Goal: Information Seeking & Learning: Find specific fact

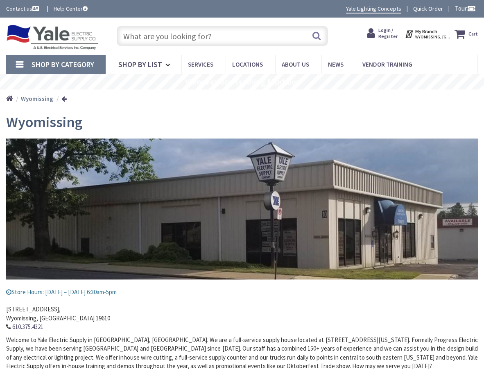
click at [150, 33] on input "text" at bounding box center [222, 36] width 211 height 20
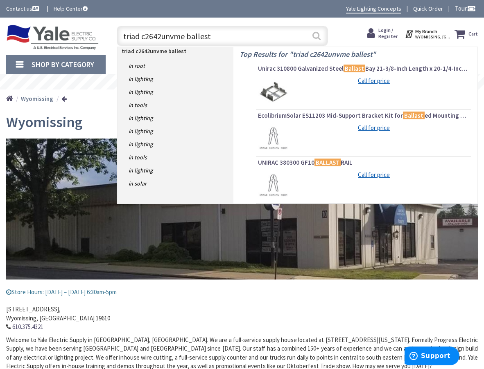
type input "triad c2642unvme ballest"
click at [317, 34] on button "Search" at bounding box center [316, 36] width 11 height 18
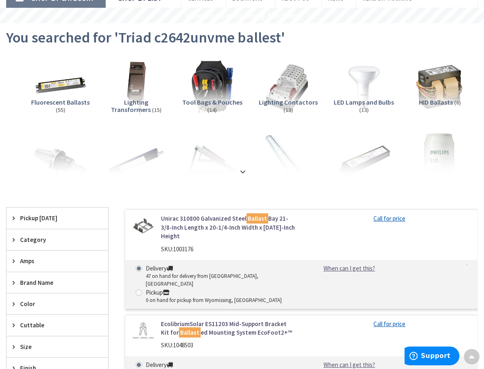
drag, startPoint x: 482, startPoint y: 67, endPoint x: 487, endPoint y: 92, distance: 25.8
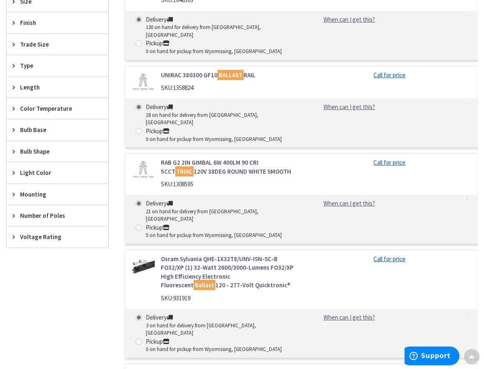
scroll to position [22, 0]
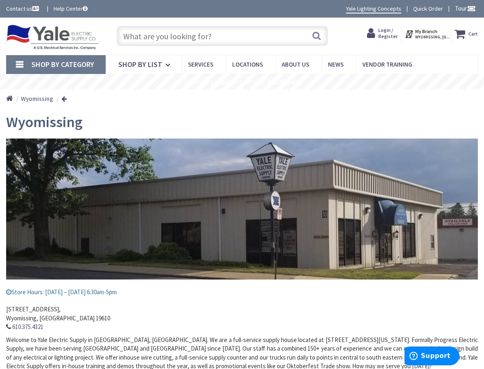
click at [21, 63] on link "Shop By Category" at bounding box center [55, 64] width 99 height 19
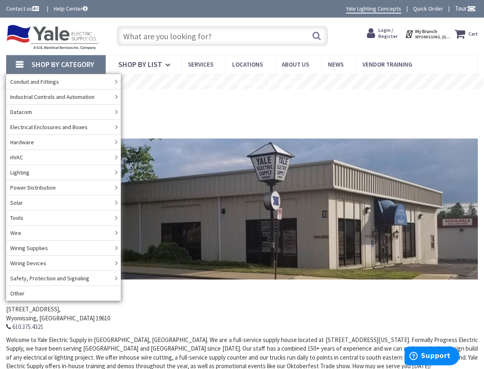
click at [218, 35] on input "text" at bounding box center [222, 36] width 211 height 20
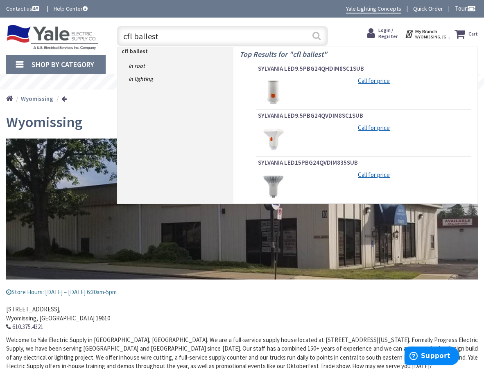
type input "cfl ballest"
click at [317, 33] on button "Search" at bounding box center [316, 36] width 11 height 18
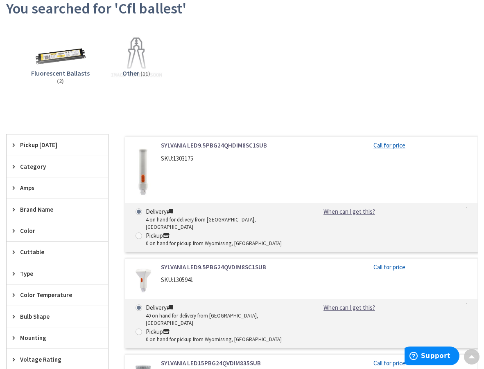
scroll to position [100, 0]
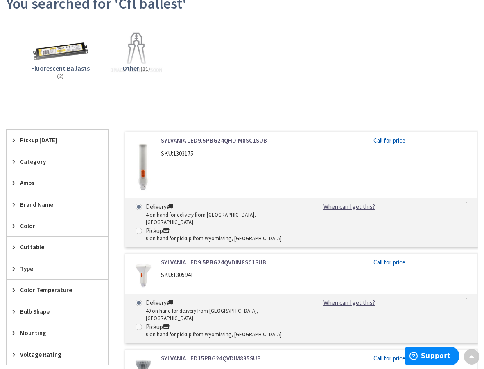
click at [59, 46] on img at bounding box center [60, 53] width 62 height 62
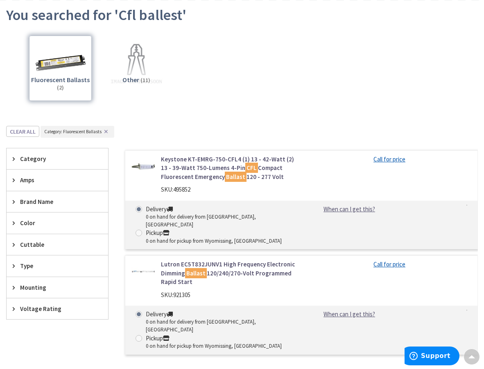
scroll to position [75, 0]
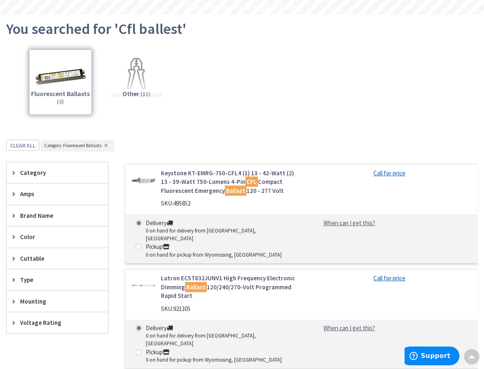
drag, startPoint x: 47, startPoint y: 92, endPoint x: 74, endPoint y: 108, distance: 31.6
click at [74, 108] on div "Fluorescent Ballasts (2)" at bounding box center [60, 82] width 63 height 65
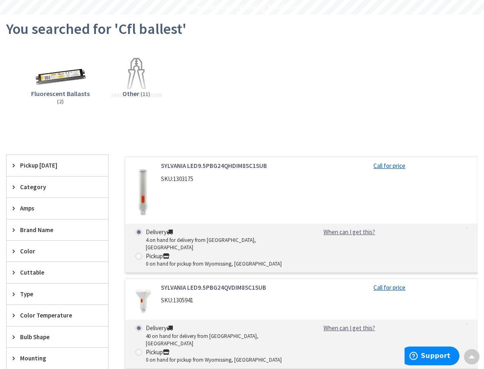
click at [64, 96] on span "Fluorescent Ballasts" at bounding box center [60, 94] width 59 height 8
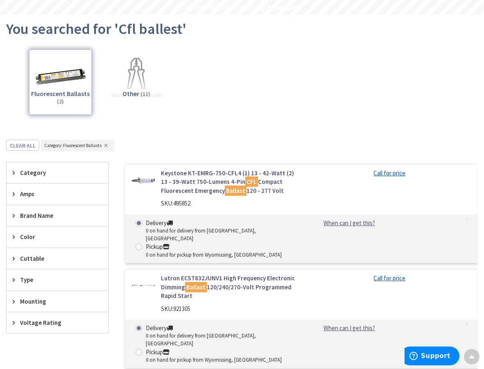
click at [61, 190] on span "Amps" at bounding box center [53, 194] width 67 height 9
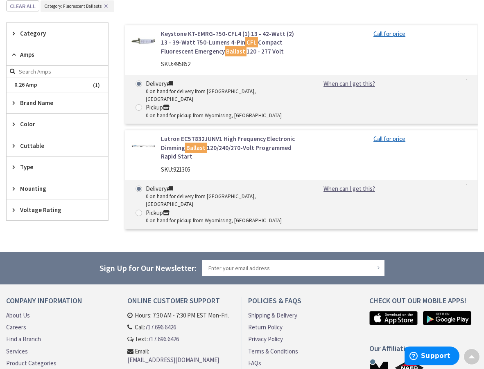
click at [50, 32] on span "Category" at bounding box center [53, 33] width 67 height 9
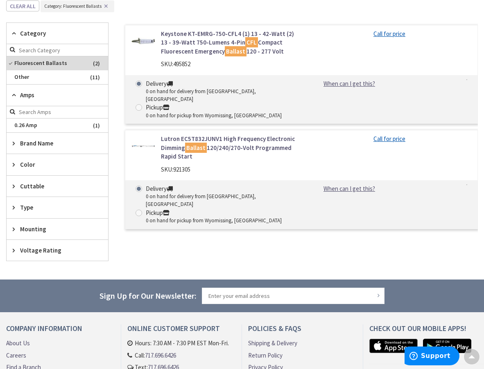
click at [54, 102] on div "Amps" at bounding box center [57, 95] width 101 height 21
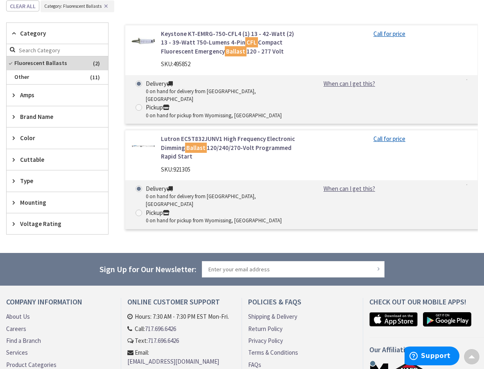
click at [45, 88] on div "Amps" at bounding box center [57, 95] width 101 height 21
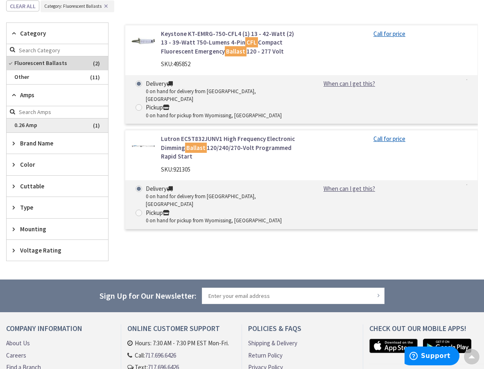
click at [46, 126] on span "0.26 Amp" at bounding box center [57, 126] width 101 height 14
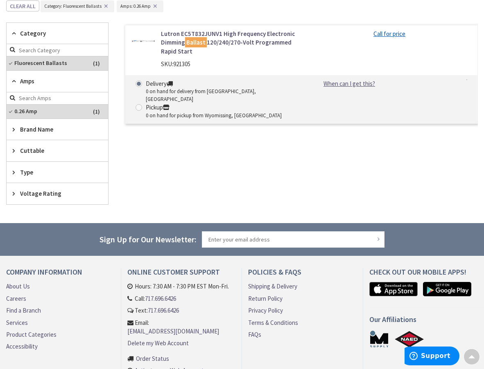
click at [65, 126] on span "Brand Name" at bounding box center [53, 129] width 67 height 9
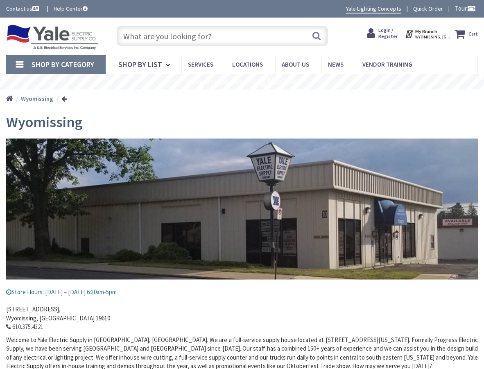
click at [197, 36] on input "text" at bounding box center [222, 36] width 211 height 20
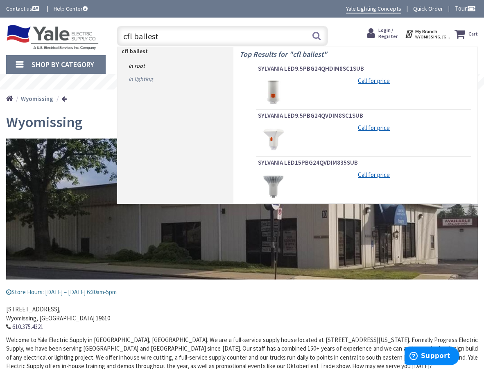
type input "cfl ballest"
click at [163, 79] on link "in Lighting" at bounding box center [175, 78] width 116 height 13
click at [145, 77] on link "in Lighting" at bounding box center [175, 78] width 116 height 13
click at [144, 78] on link "in Lighting" at bounding box center [175, 78] width 116 height 13
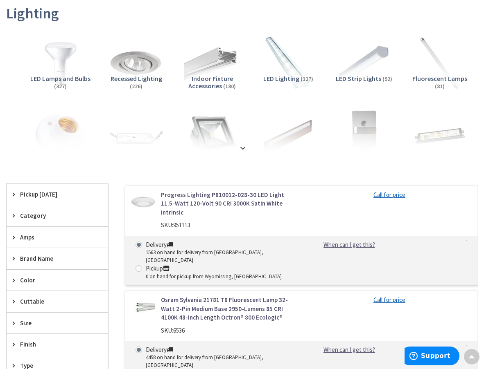
scroll to position [110, 0]
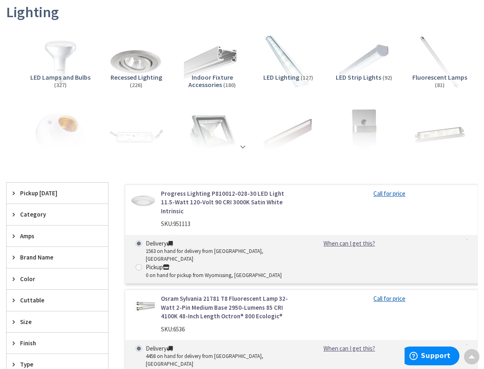
click at [244, 146] on strong at bounding box center [243, 146] width 10 height 9
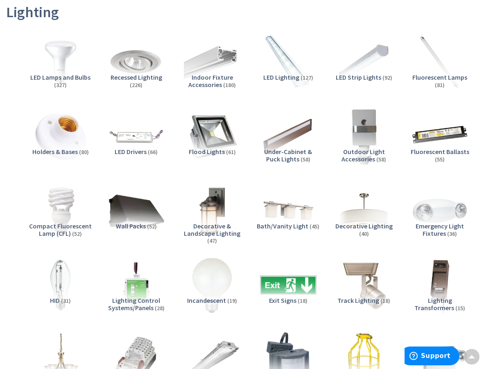
click at [447, 133] on img at bounding box center [439, 137] width 62 height 62
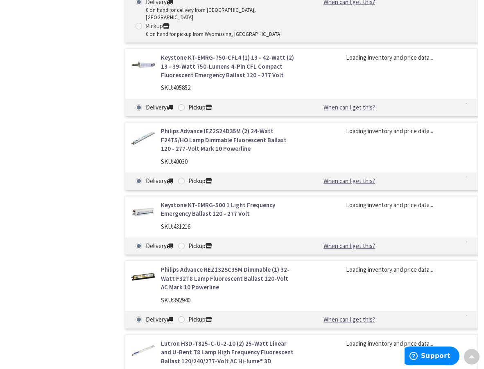
scroll to position [3582, 0]
